Goal: Task Accomplishment & Management: Manage account settings

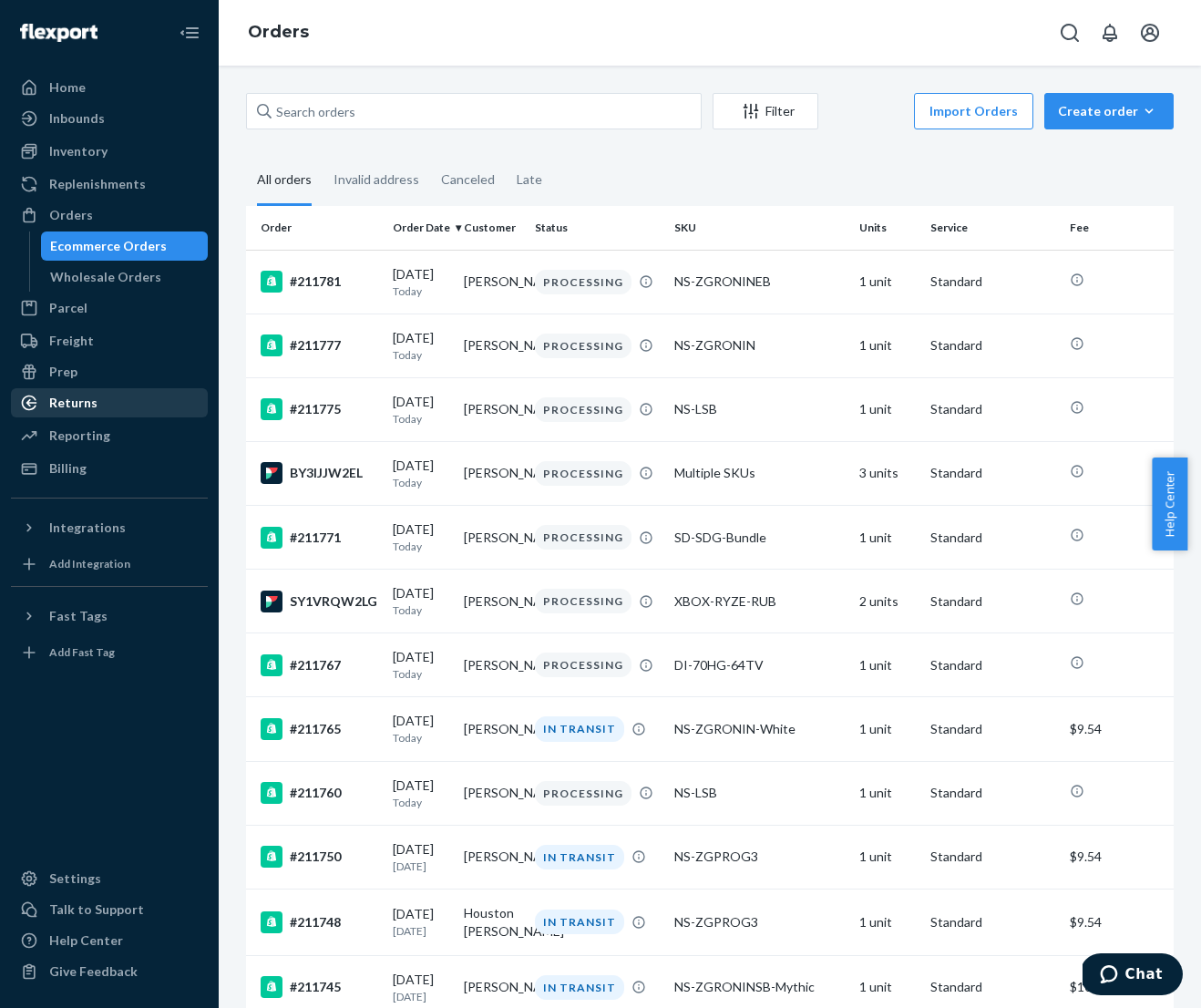
click at [84, 396] on div "Returns" at bounding box center [74, 403] width 49 height 19
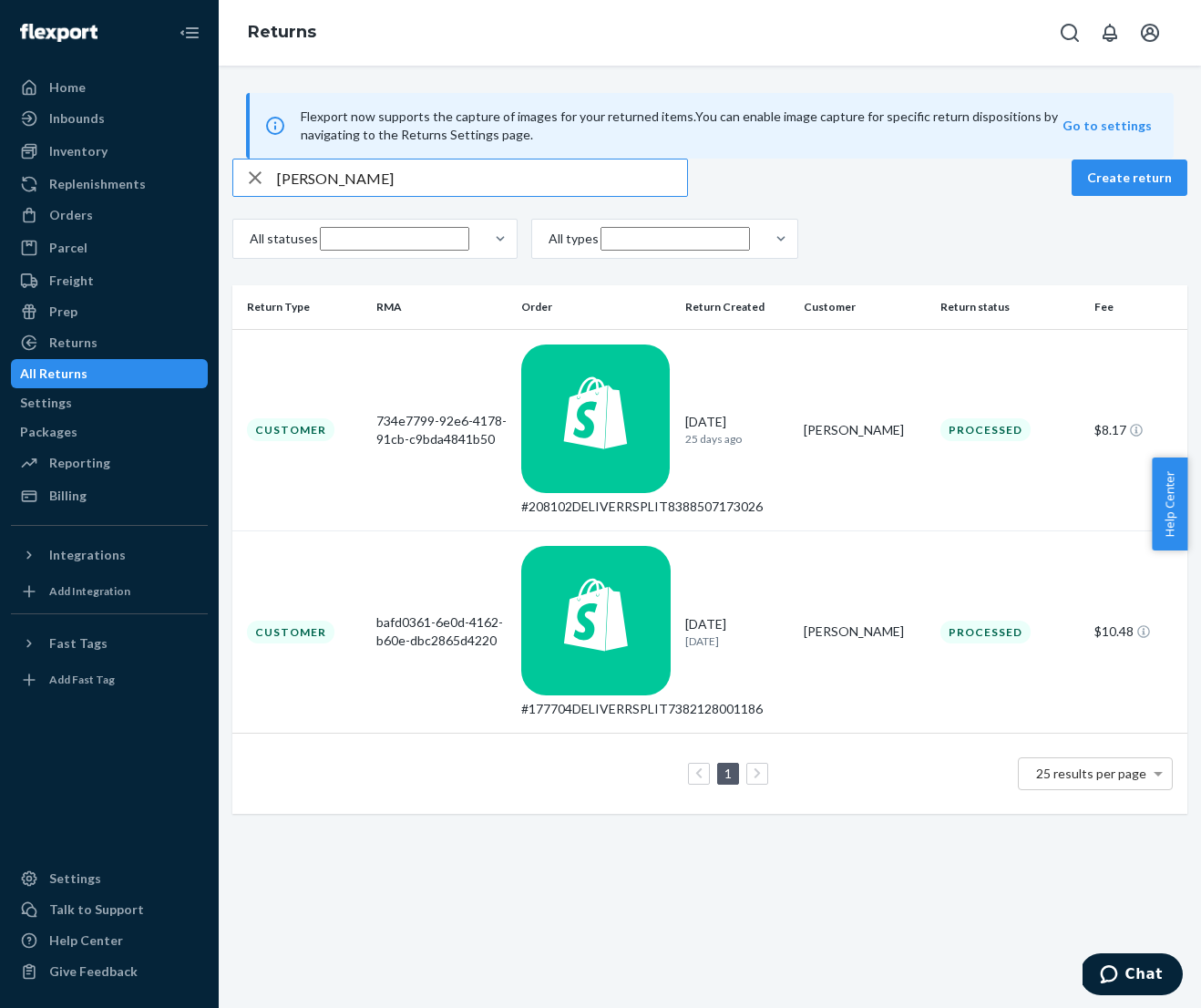
type input "[PERSON_NAME]"
click at [395, 412] on div "734e7799-92e6-4178-91cb-c9bda4841b50" at bounding box center [442, 430] width 131 height 36
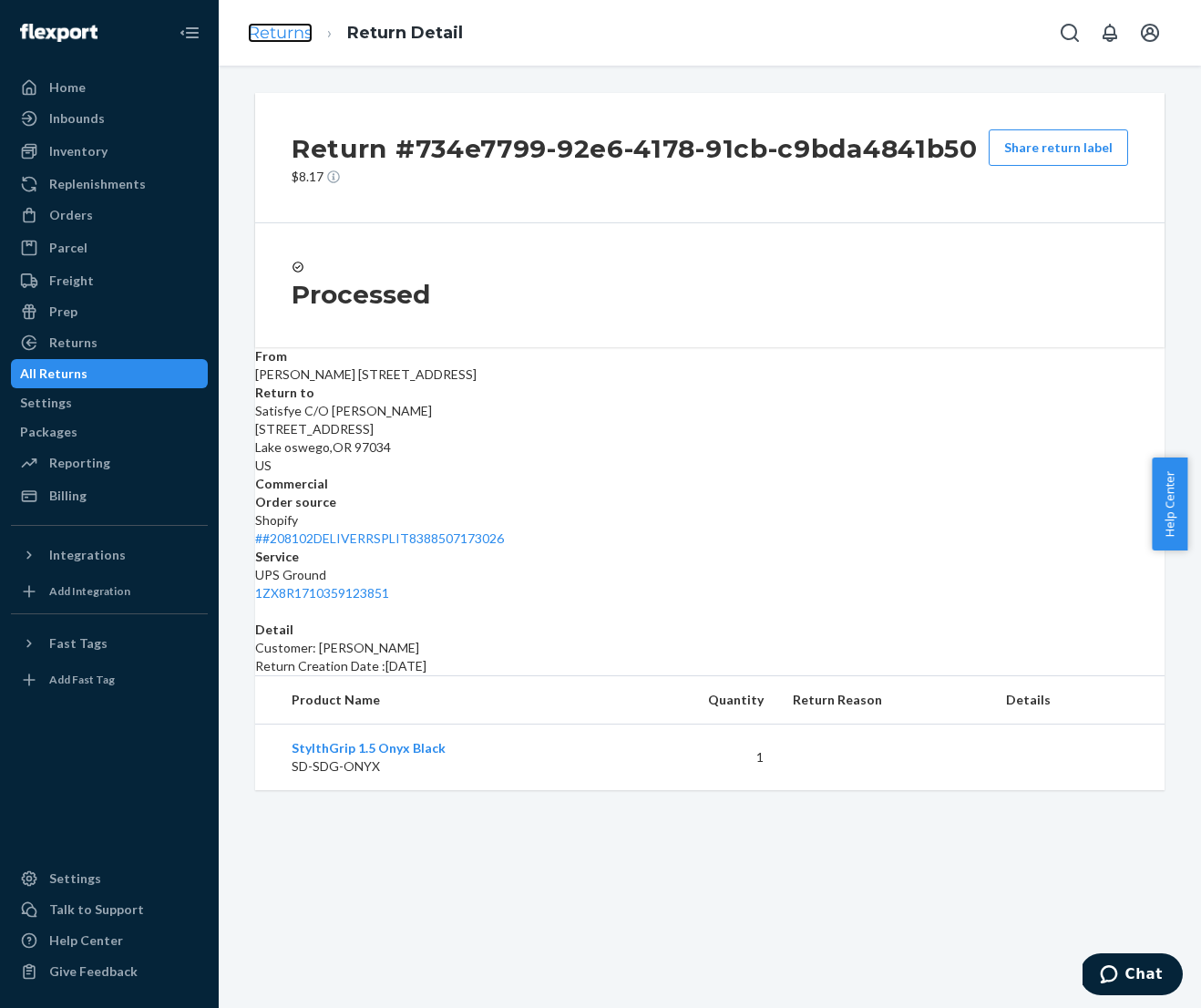
click at [291, 26] on link "Returns" at bounding box center [279, 32] width 64 height 20
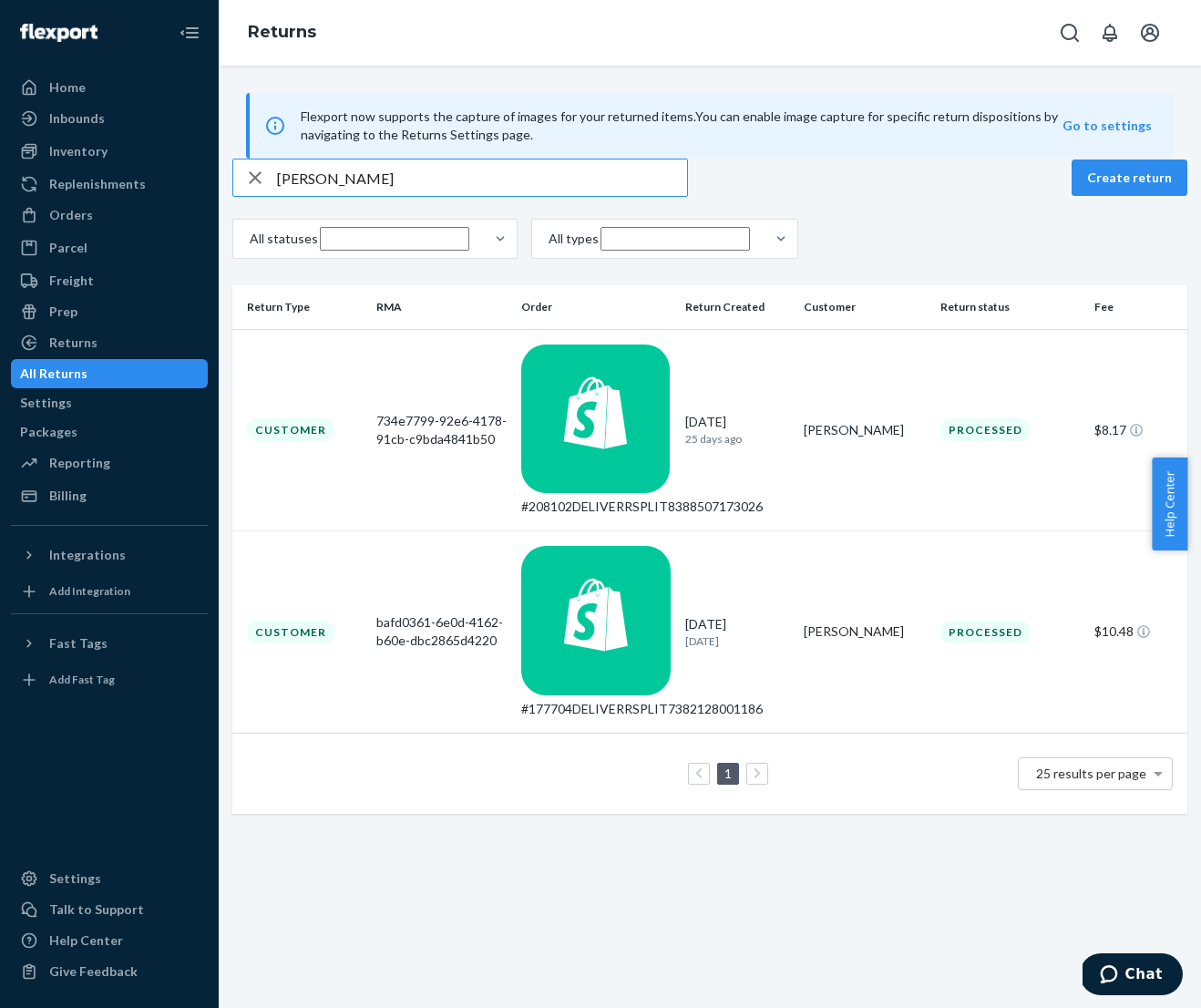
click at [417, 194] on input "[PERSON_NAME]" at bounding box center [481, 177] width 410 height 36
click at [418, 194] on input "[PERSON_NAME]" at bounding box center [481, 177] width 410 height 36
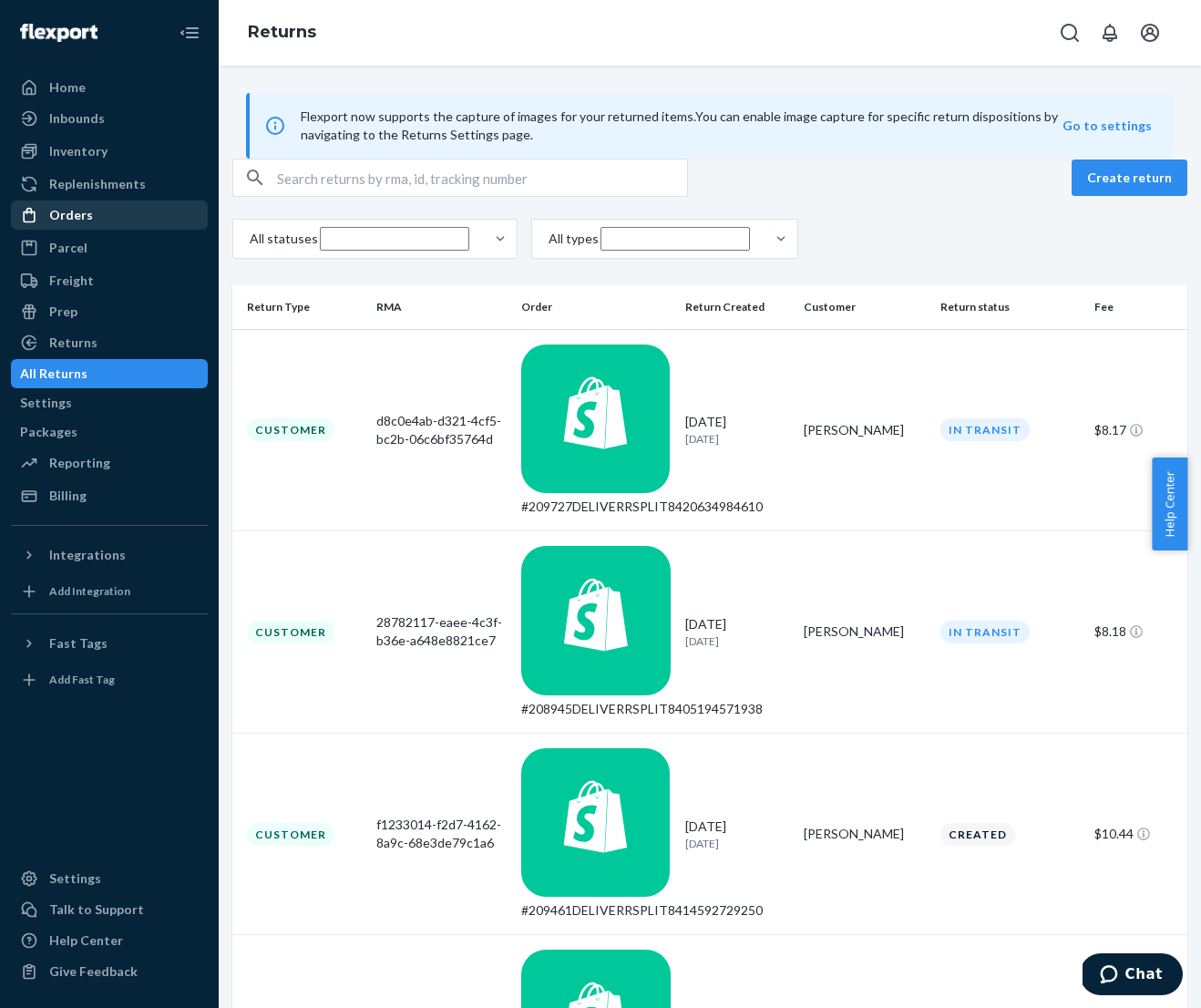
click at [72, 220] on div "Orders" at bounding box center [71, 215] width 44 height 19
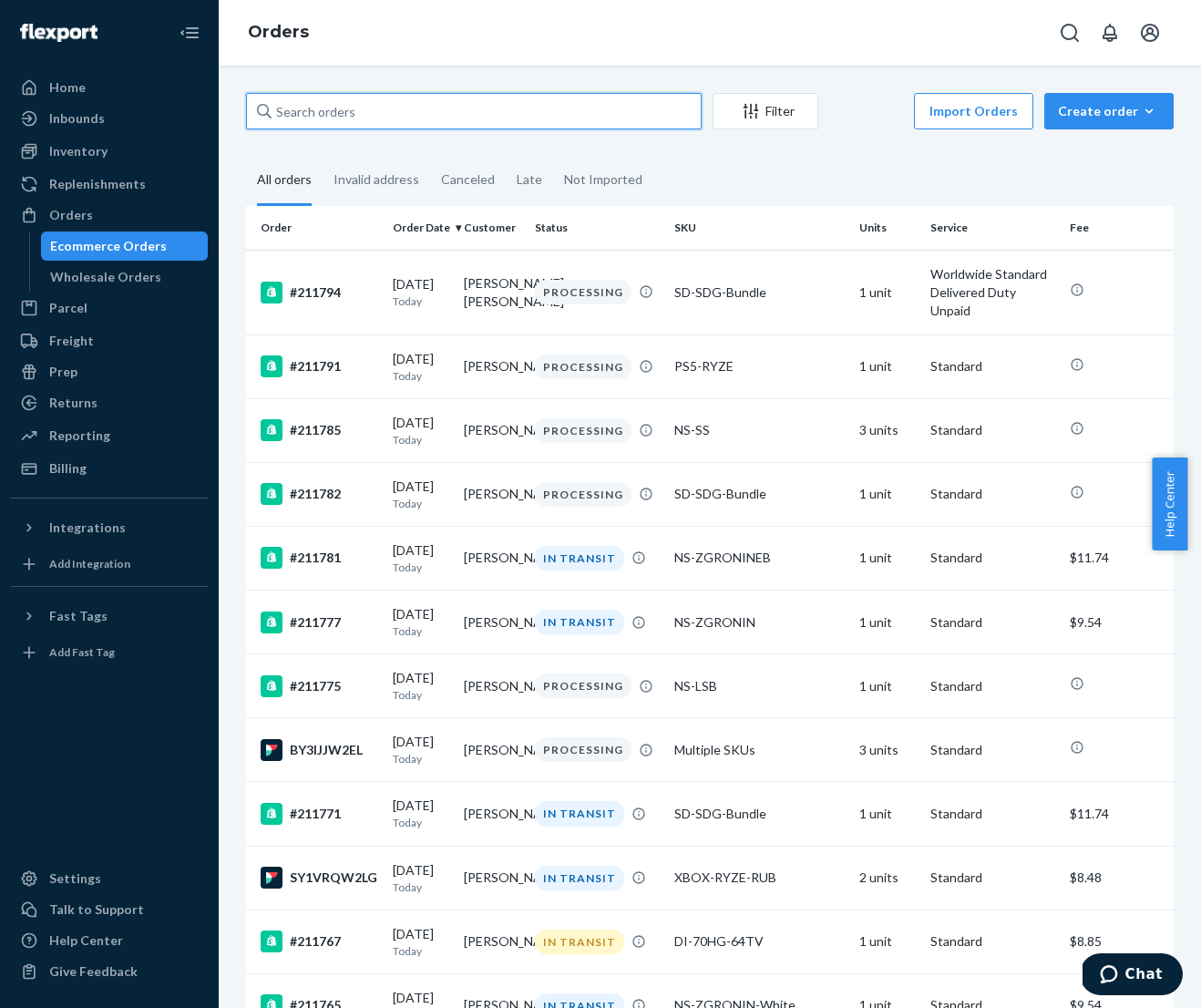
click at [394, 110] on input "text" at bounding box center [474, 110] width 456 height 36
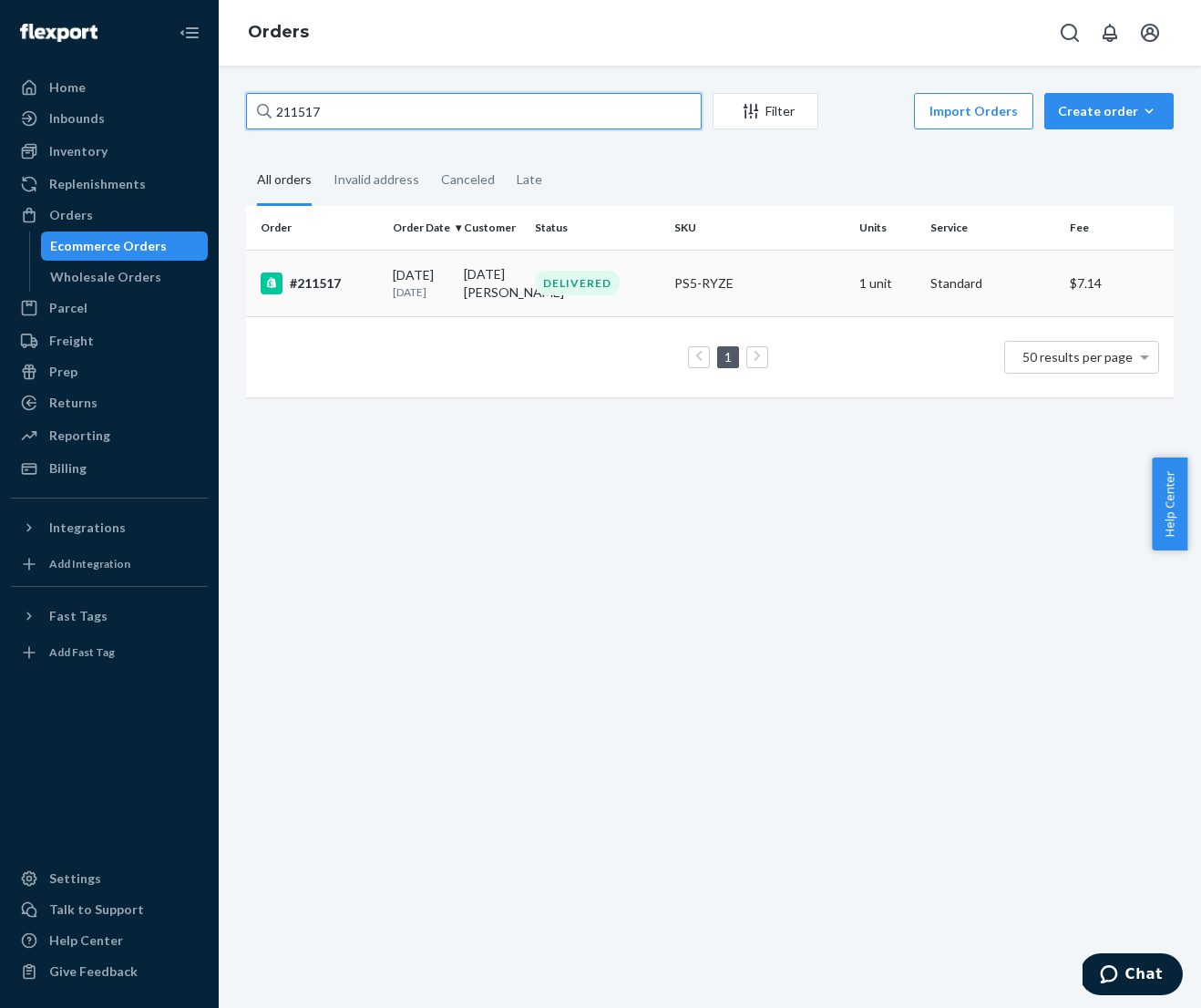
type input "211517"
click at [428, 294] on p "[DATE]" at bounding box center [421, 291] width 56 height 16
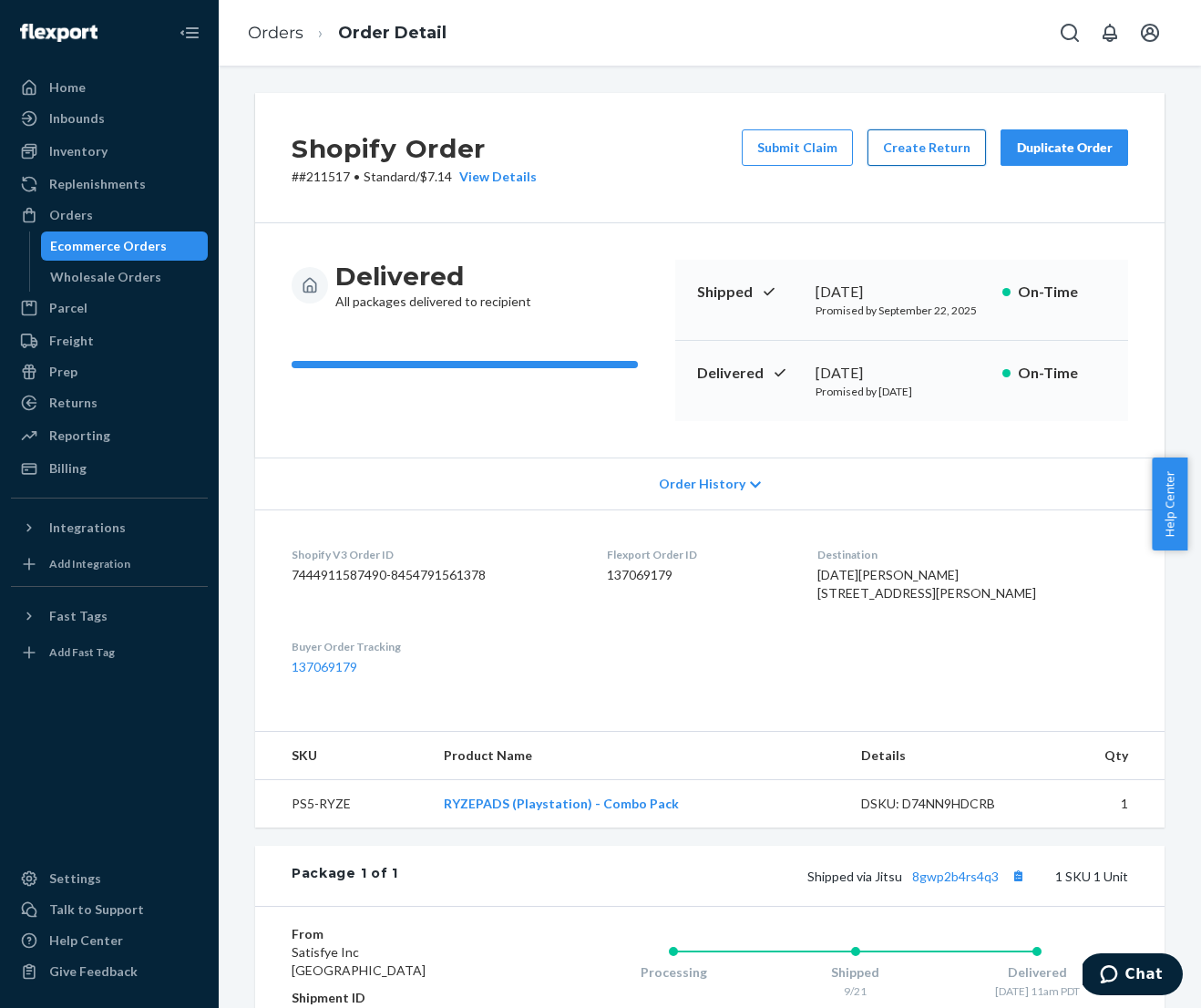
click at [937, 158] on button "Create Return" at bounding box center [926, 147] width 119 height 36
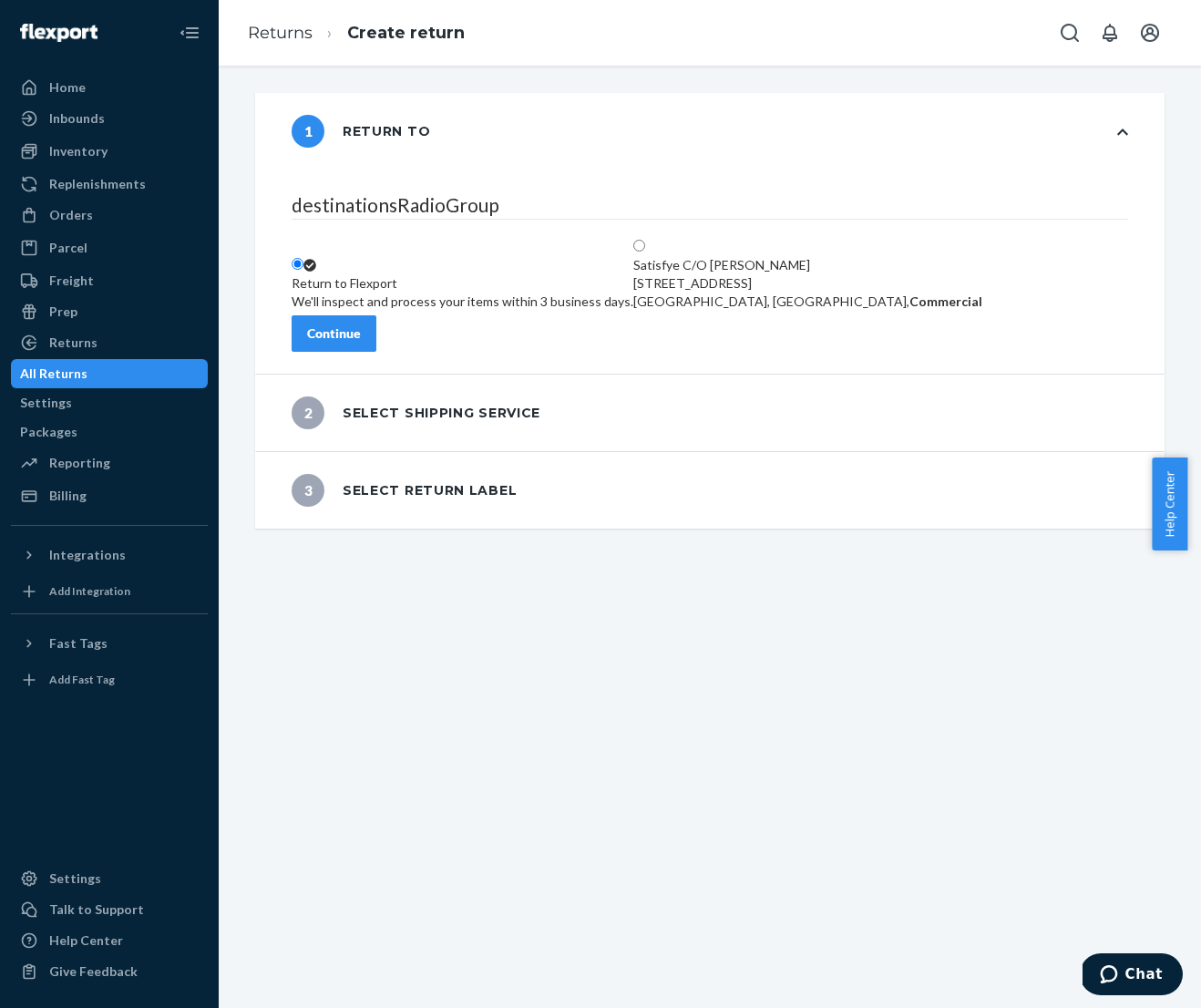
click at [839, 292] on div "[GEOGRAPHIC_DATA], [GEOGRAPHIC_DATA], Commercial" at bounding box center [808, 302] width 350 height 19
click at [645, 239] on input "Satisfye C/O [PERSON_NAME] D [STREET_ADDRESS], Commercial" at bounding box center [639, 245] width 12 height 12
radio input "true"
click at [361, 324] on div "Continue" at bounding box center [335, 334] width 54 height 19
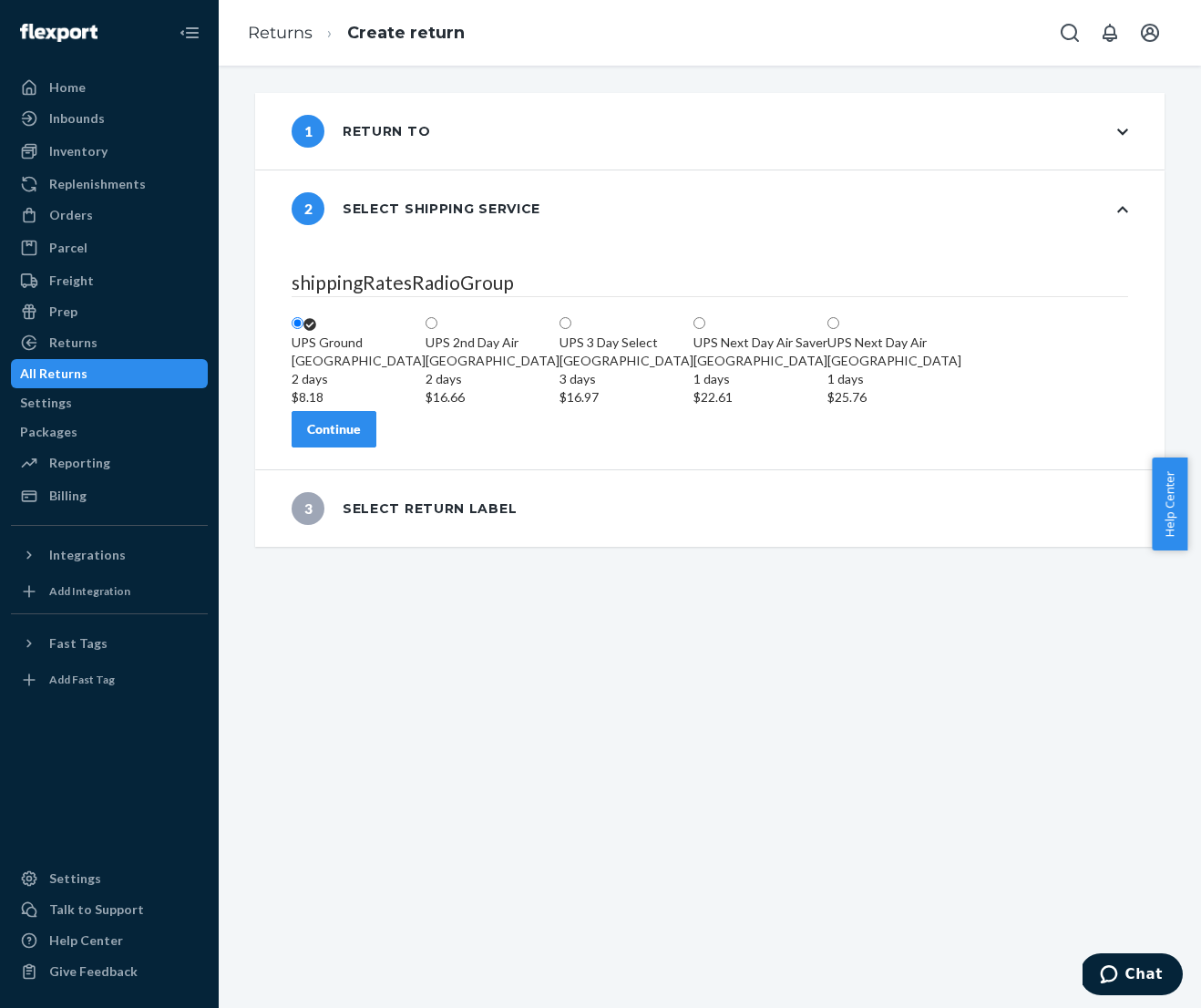
click at [361, 438] on div "Continue" at bounding box center [335, 430] width 54 height 19
